Goal: Use online tool/utility

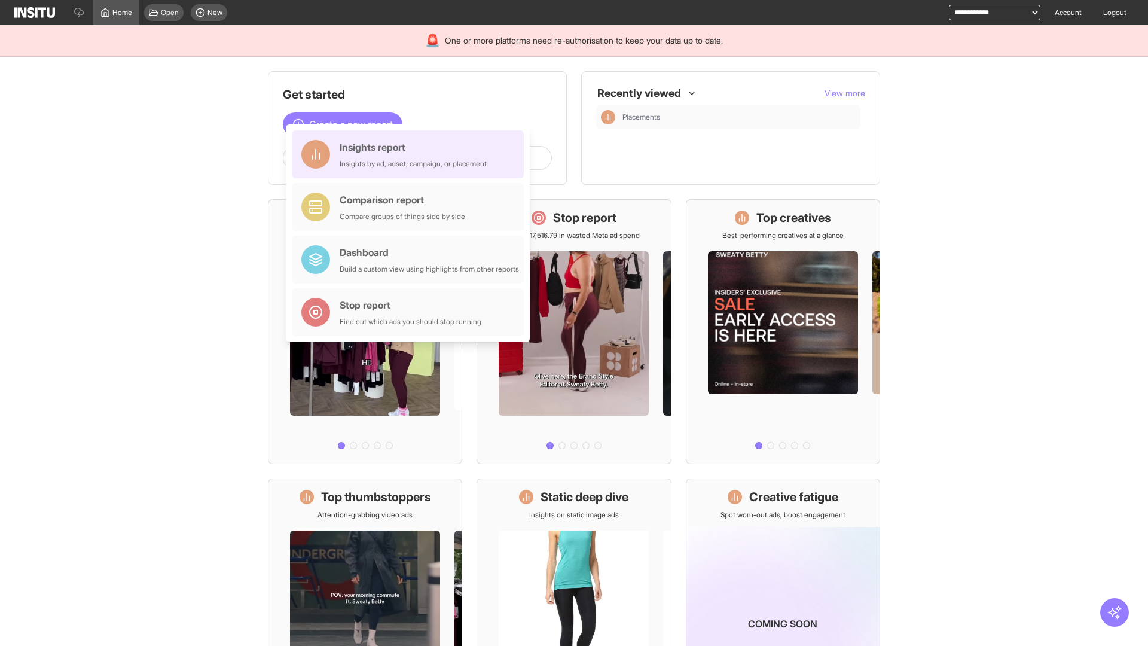
click at [411, 154] on div "Insights report Insights by ad, adset, campaign, or placement" at bounding box center [413, 154] width 147 height 29
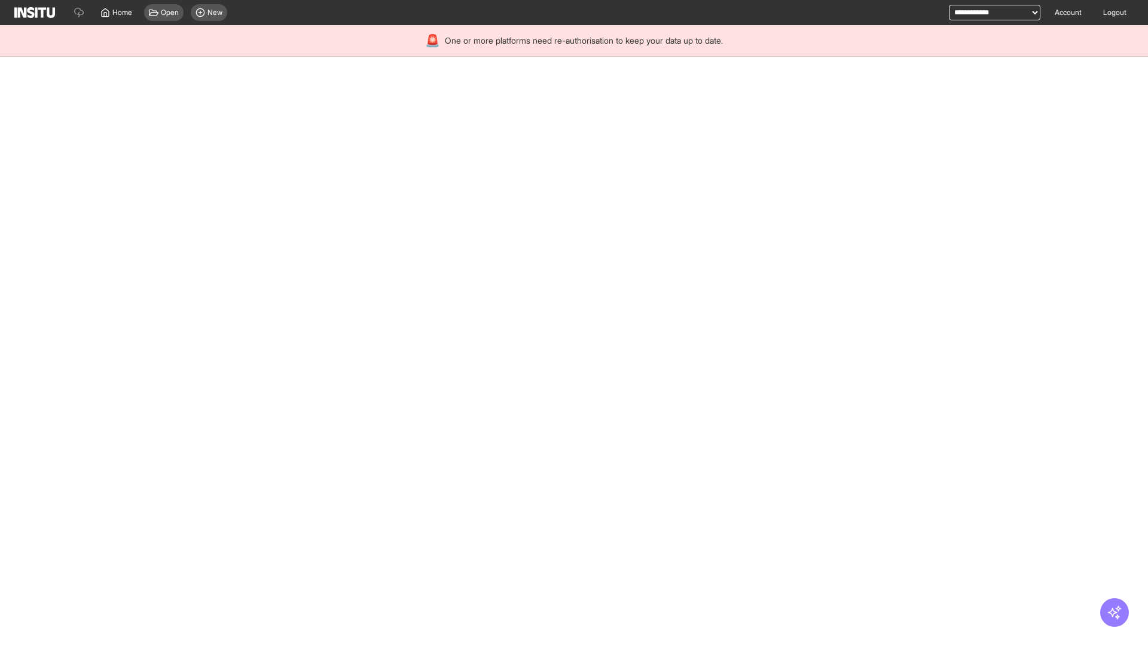
select select "**"
